Goal: Navigation & Orientation: Find specific page/section

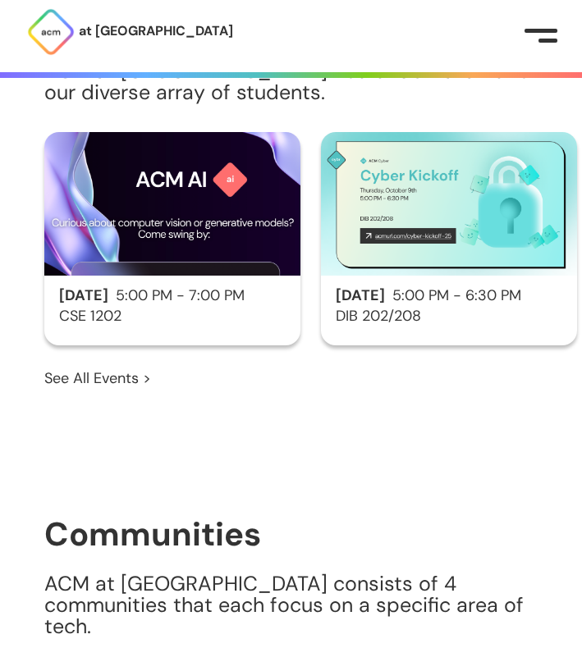
scroll to position [1253, 0]
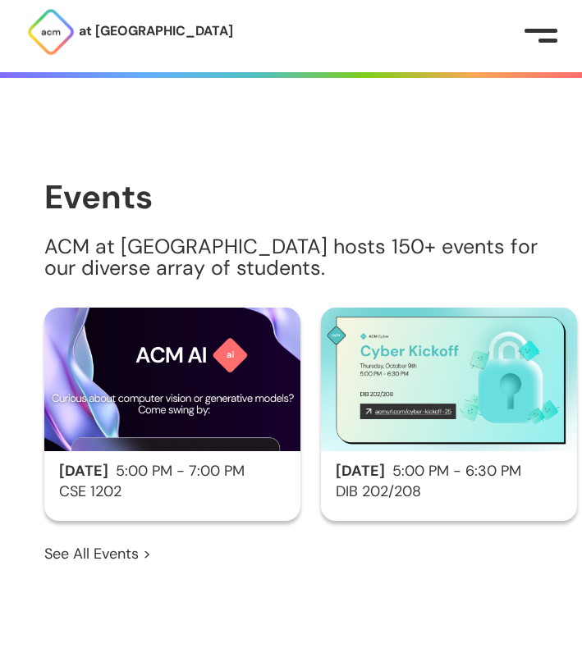
click at [129, 543] on link "See All Events >" at bounding box center [97, 553] width 107 height 21
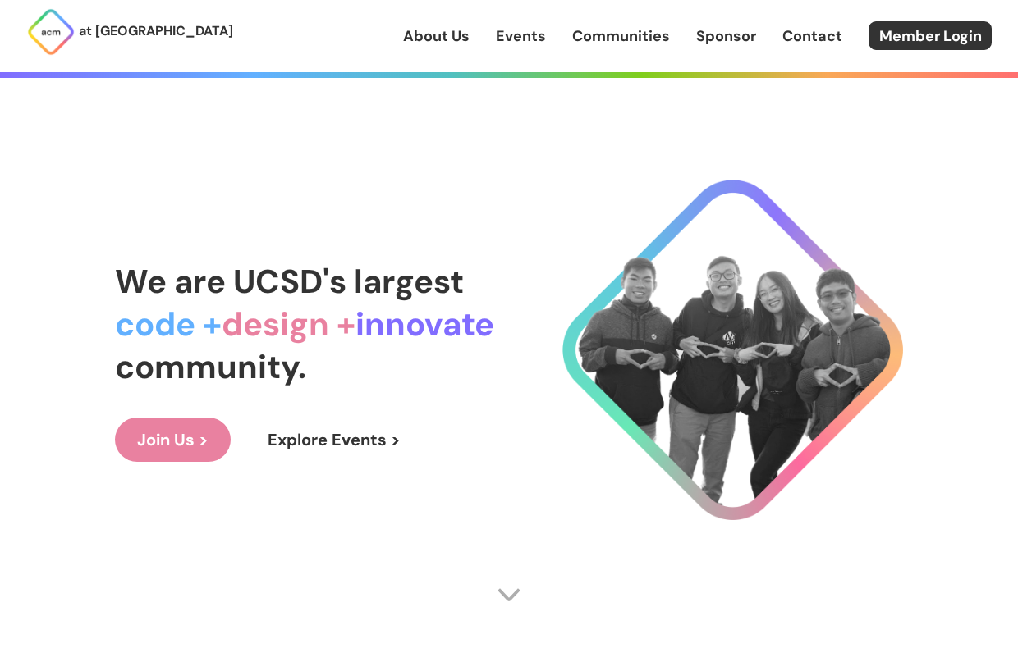
click at [375, 440] on link "Explore Events >" at bounding box center [333, 440] width 177 height 44
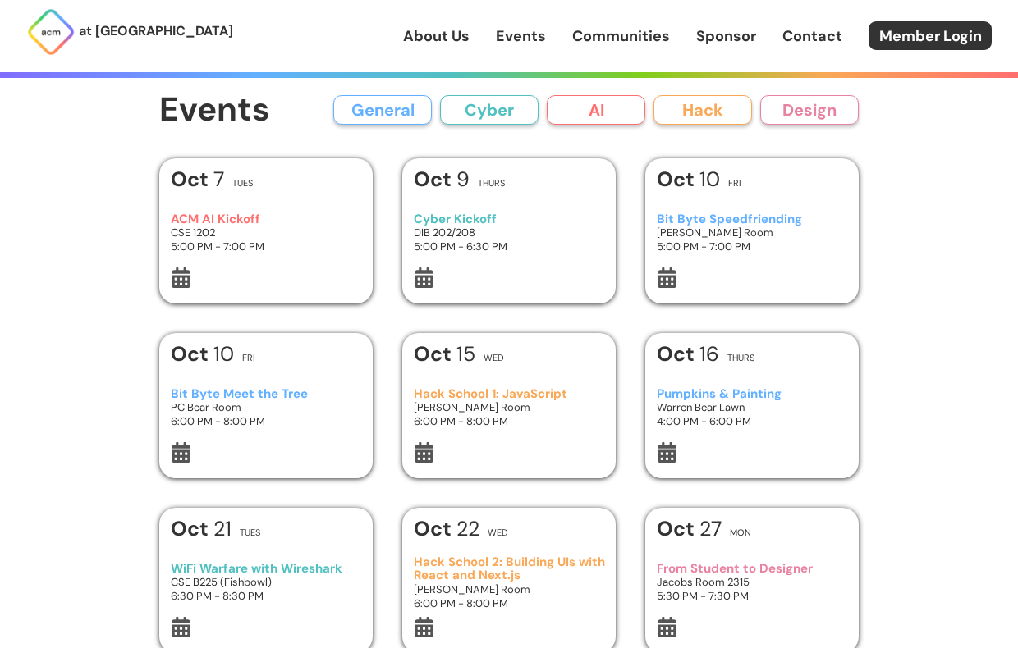
click at [688, 108] on button "Hack" at bounding box center [702, 110] width 98 height 30
